Goal: Task Accomplishment & Management: Manage account settings

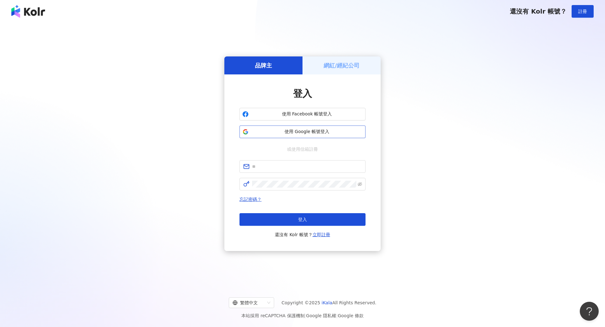
click at [308, 136] on button "使用 Google 帳號登入" at bounding box center [302, 131] width 126 height 13
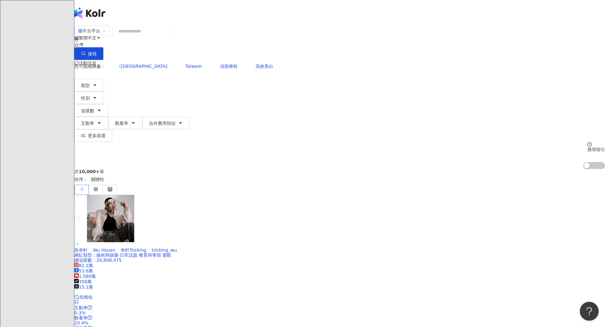
click at [87, 83] on img at bounding box center [81, 89] width 12 height 12
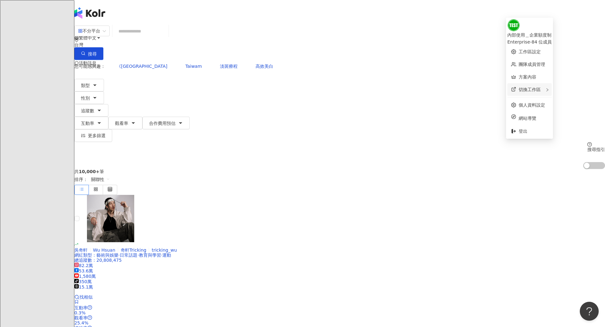
click at [525, 83] on div "切換工作區" at bounding box center [529, 89] width 44 height 13
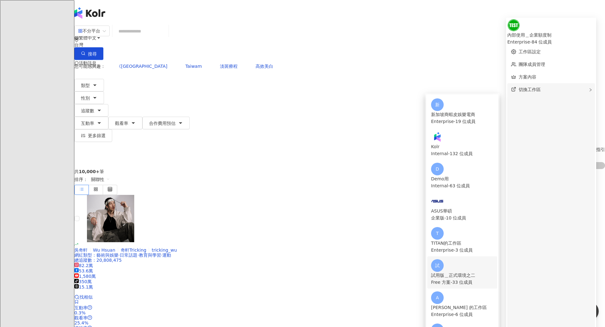
scroll to position [46, 0]
click at [460, 304] on div "[PERSON_NAME] 的工作區" at bounding box center [462, 307] width 62 height 7
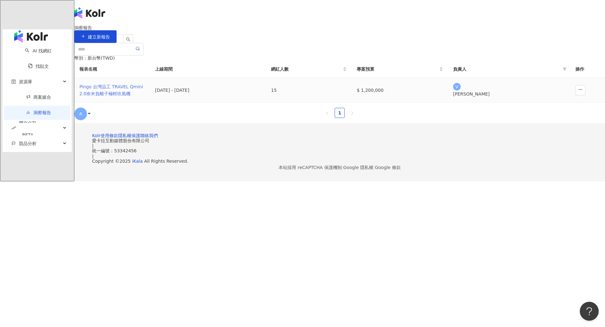
click at [145, 97] on div "Pingo 台灣品工 TRAVEL Qmini 2.0奈米負離子極輕吹風機" at bounding box center [112, 90] width 66 height 14
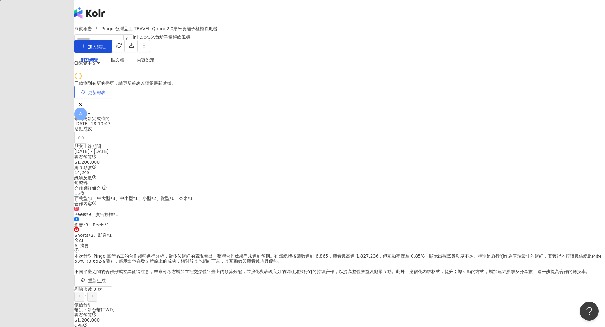
click at [112, 98] on button "更新報表" at bounding box center [93, 92] width 38 height 13
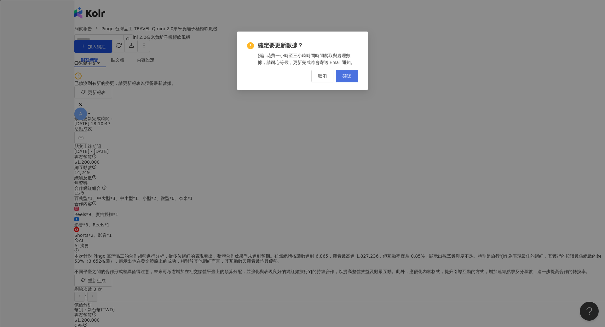
click at [346, 76] on span "確認" at bounding box center [346, 75] width 9 height 5
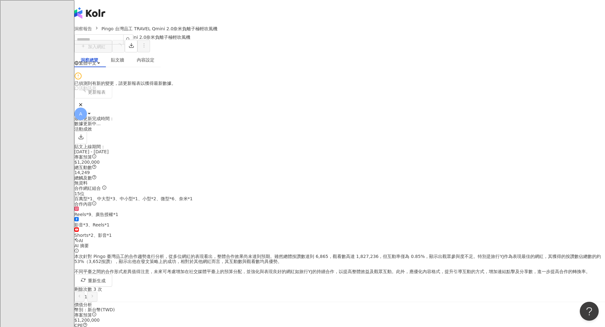
click at [91, 111] on icon at bounding box center [89, 113] width 4 height 4
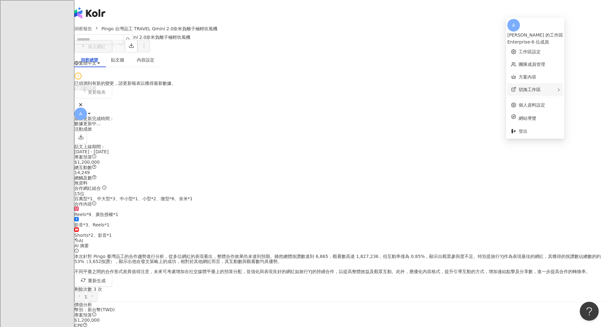
click at [535, 89] on div "切換工作區" at bounding box center [535, 89] width 56 height 13
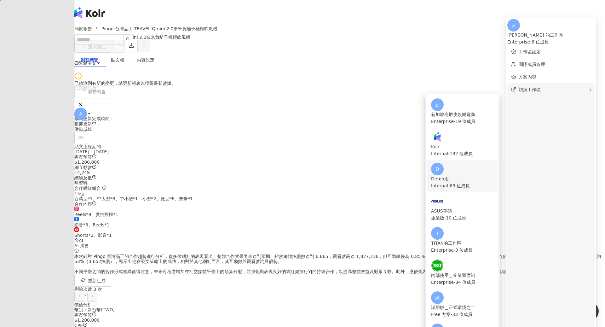
scroll to position [8, 0]
click at [459, 130] on div "Kolr Internal - 132 位成員" at bounding box center [462, 143] width 62 height 26
